Goal: Task Accomplishment & Management: Use online tool/utility

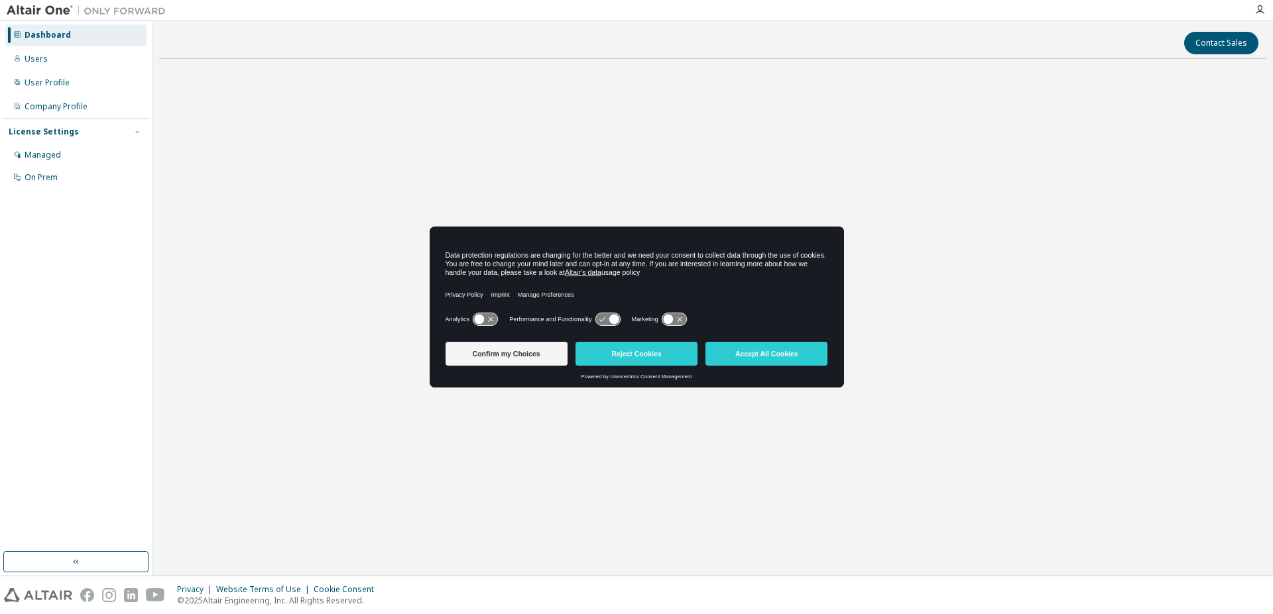
click at [487, 321] on icon at bounding box center [485, 320] width 25 height 13
click at [491, 353] on button "Confirm my Choices" at bounding box center [506, 354] width 122 height 24
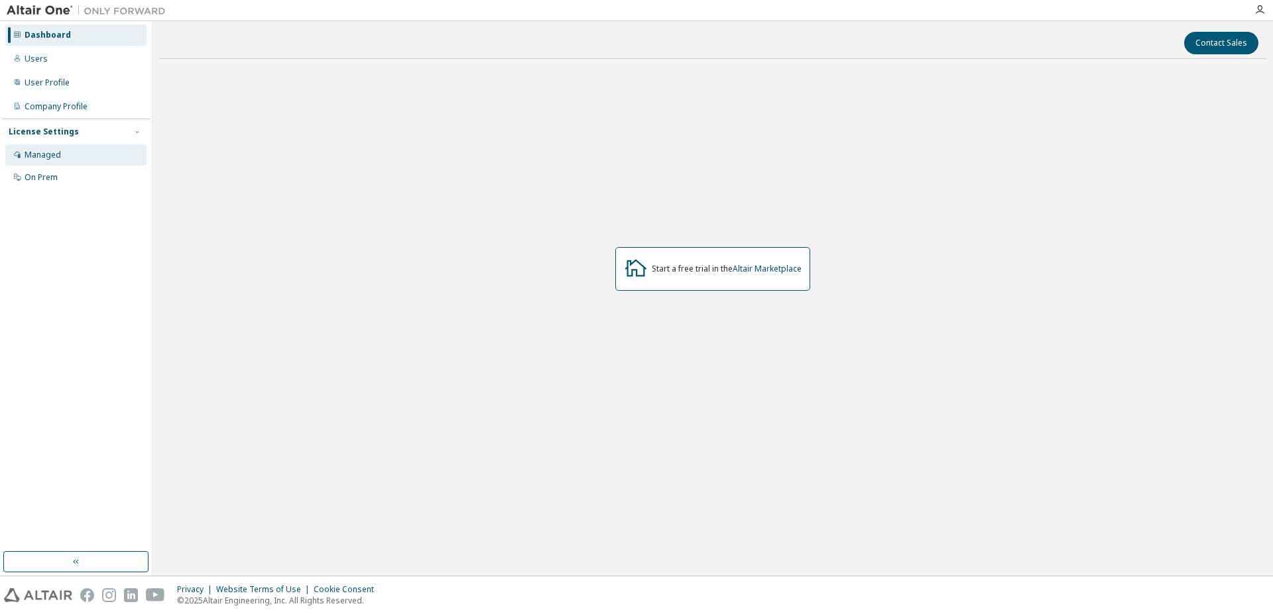
click at [56, 156] on div "Managed" at bounding box center [43, 155] width 36 height 11
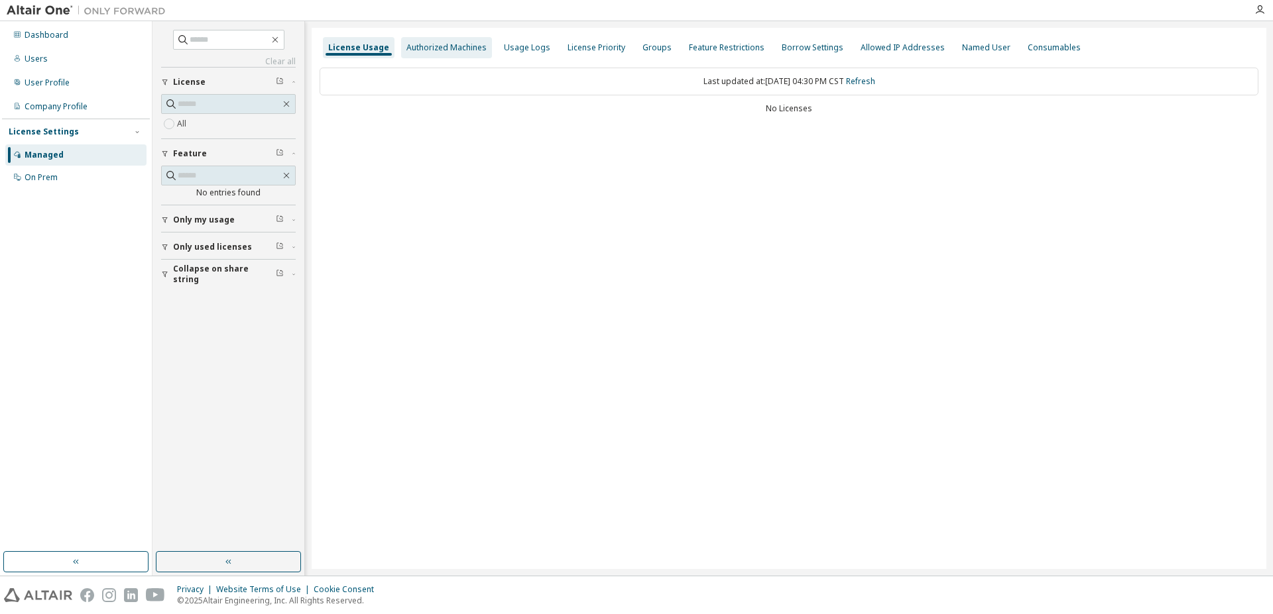
click at [440, 54] on div "Authorized Machines" at bounding box center [446, 47] width 91 height 21
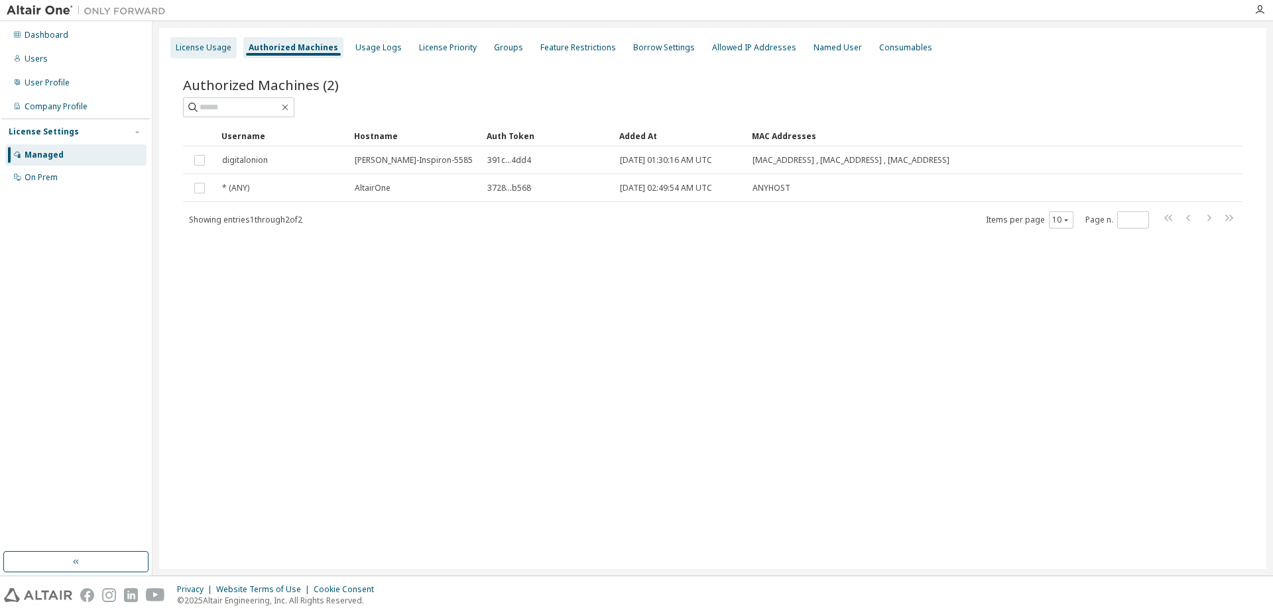
click at [204, 51] on div "License Usage" at bounding box center [204, 47] width 56 height 11
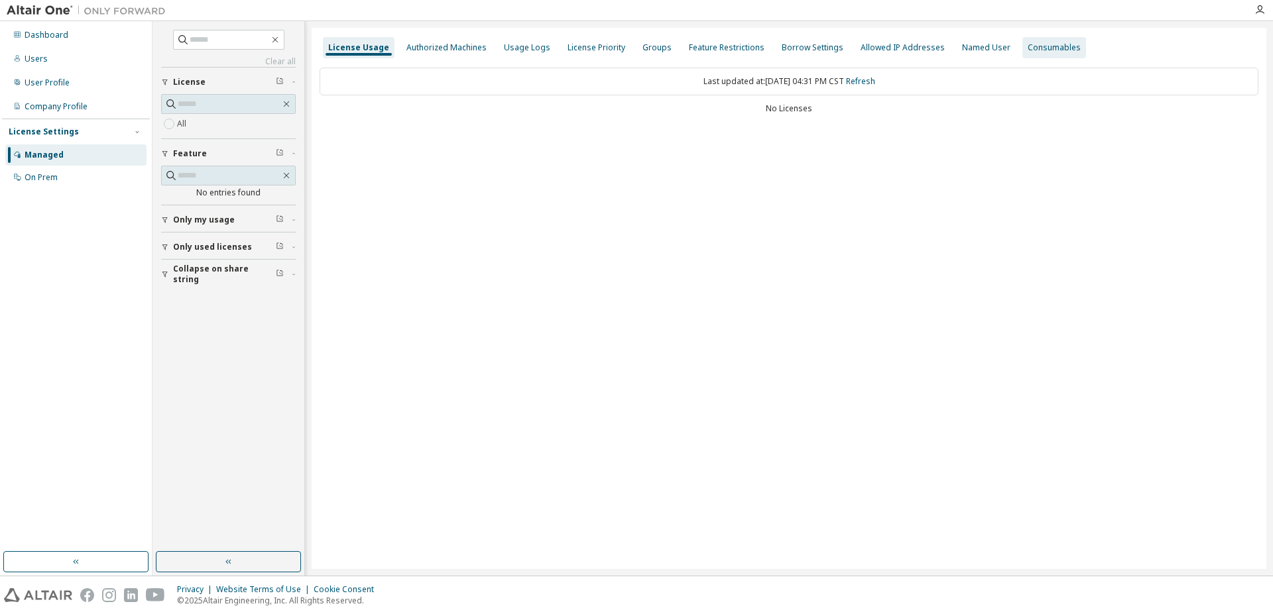
click at [422, 243] on div "License Usage Authorized Machines Usage Logs License Priority Groups Feature Re…" at bounding box center [789, 299] width 954 height 542
click at [1269, 5] on div at bounding box center [1259, 10] width 27 height 11
click at [1261, 9] on icon "button" at bounding box center [1259, 10] width 11 height 11
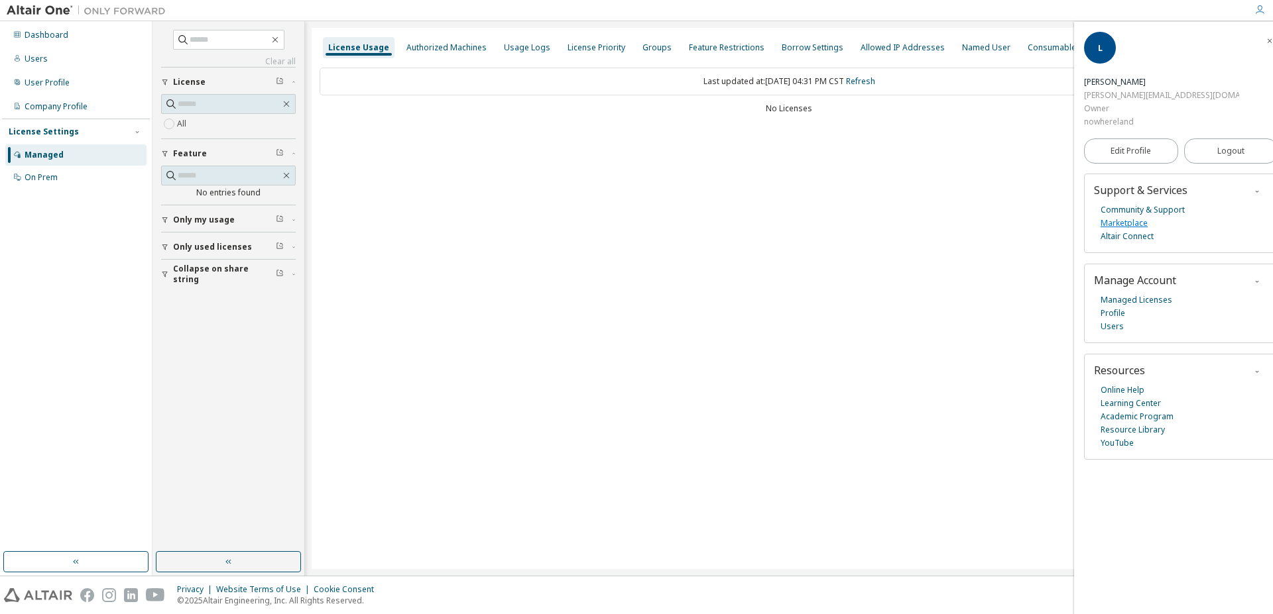
click at [1112, 217] on link "Marketplace" at bounding box center [1123, 223] width 47 height 13
